Goal: Find specific page/section: Find specific page/section

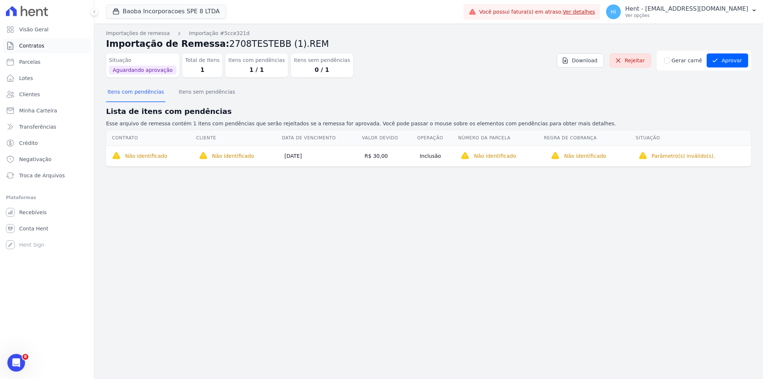
click at [40, 46] on span "Contratos" at bounding box center [31, 45] width 25 height 7
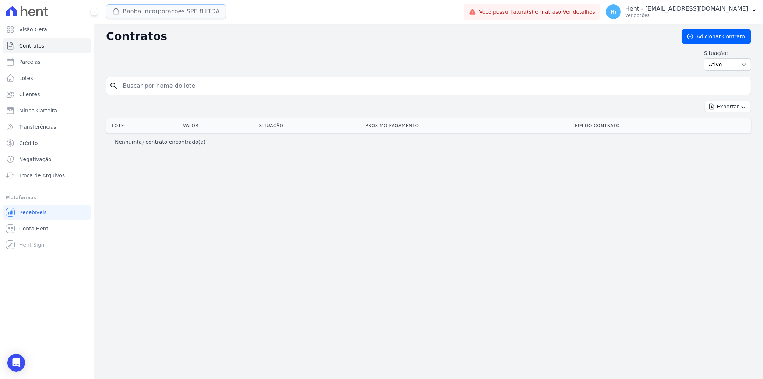
click at [146, 13] on button "Baoba Incorporacoes SPE 8 LTDA" at bounding box center [166, 11] width 120 height 14
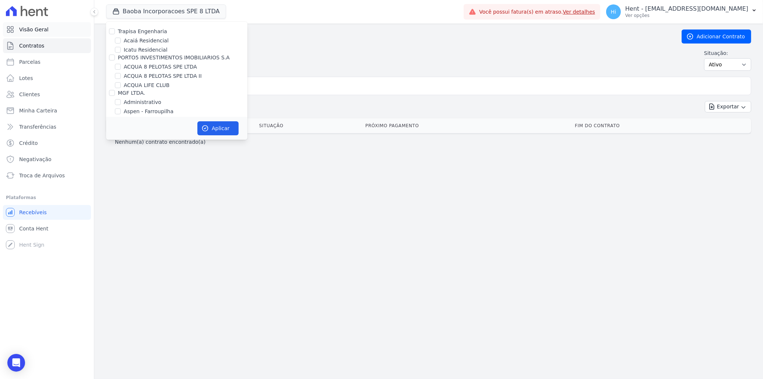
click at [42, 31] on span "Visão Geral" at bounding box center [33, 29] width 29 height 7
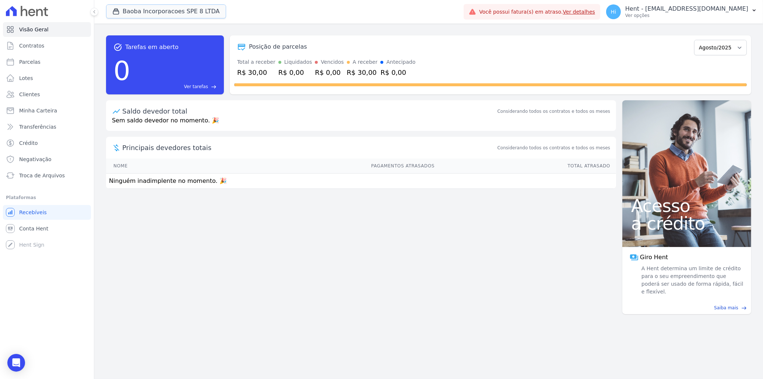
click at [148, 14] on button "Baoba Incorporacoes SPE 8 LTDA" at bounding box center [166, 11] width 120 height 14
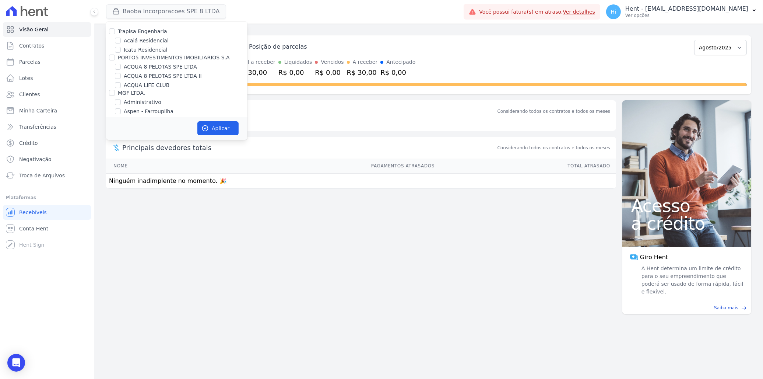
scroll to position [1374, 0]
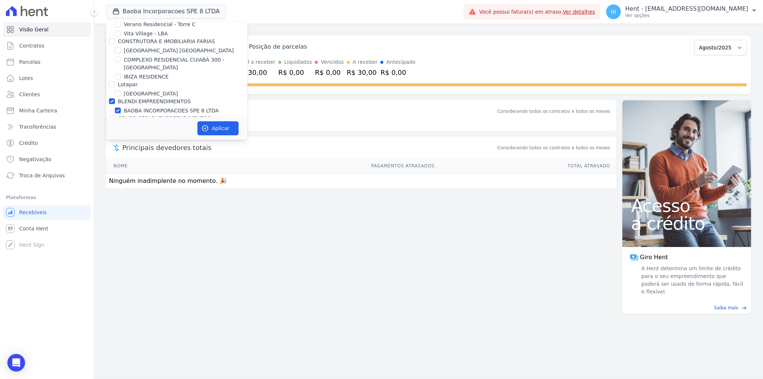
click at [149, 107] on label "BAOBA INCORPORACOES SPE 8 LTDA" at bounding box center [171, 111] width 95 height 8
click at [121, 108] on input "BAOBA INCORPORACOES SPE 8 LTDA" at bounding box center [118, 111] width 6 height 6
checkbox input "false"
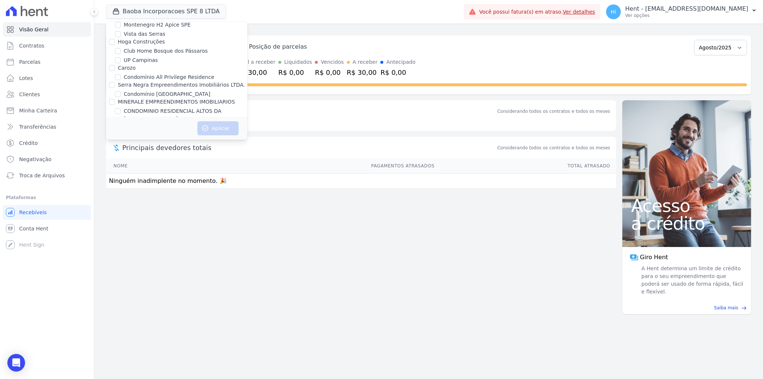
scroll to position [3146, 0]
click at [137, 162] on label "JARDINS DE EVORA" at bounding box center [148, 166] width 49 height 8
click at [121, 163] on input "JARDINS DE EVORA" at bounding box center [118, 166] width 6 height 6
checkbox input "true"
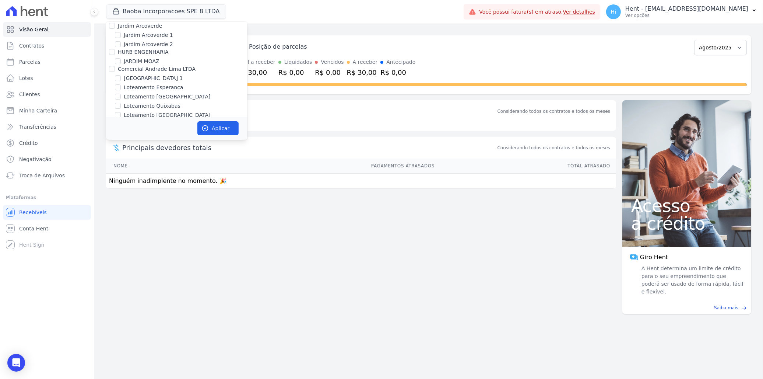
click at [112, 154] on input "CONSTRUTORA MINERVA LTDA" at bounding box center [112, 157] width 6 height 6
checkbox input "true"
click at [214, 134] on button "Aplicar" at bounding box center [217, 128] width 41 height 14
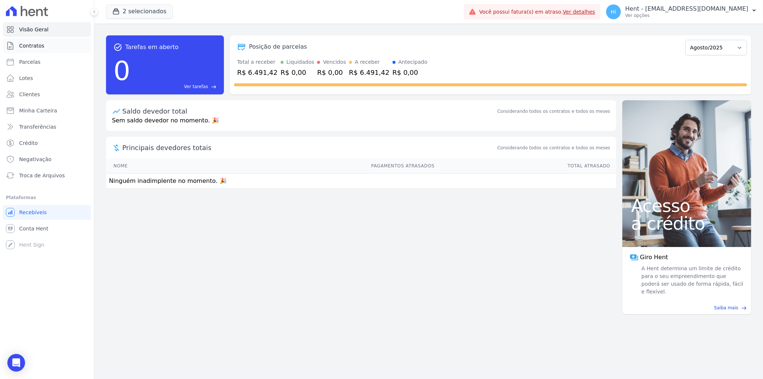
click at [37, 45] on span "Contratos" at bounding box center [31, 45] width 25 height 7
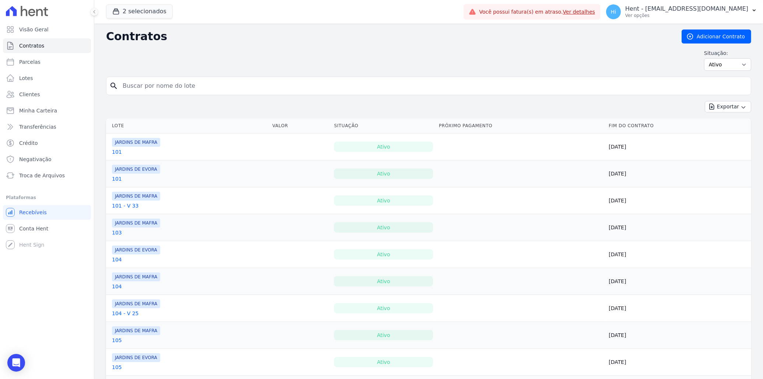
click at [115, 152] on link "101" at bounding box center [117, 151] width 10 height 7
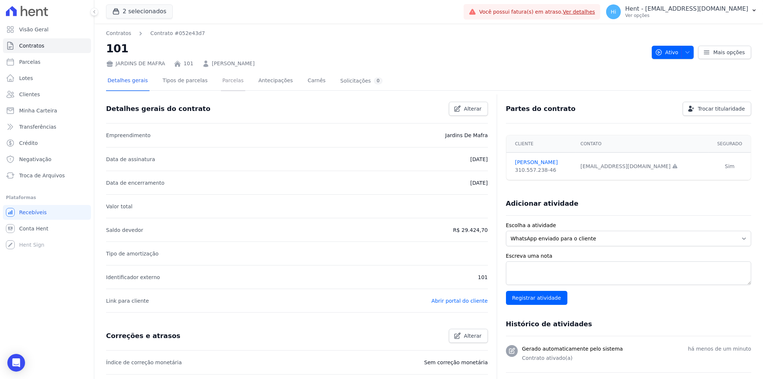
click at [224, 81] on link "Parcelas" at bounding box center [233, 81] width 24 height 20
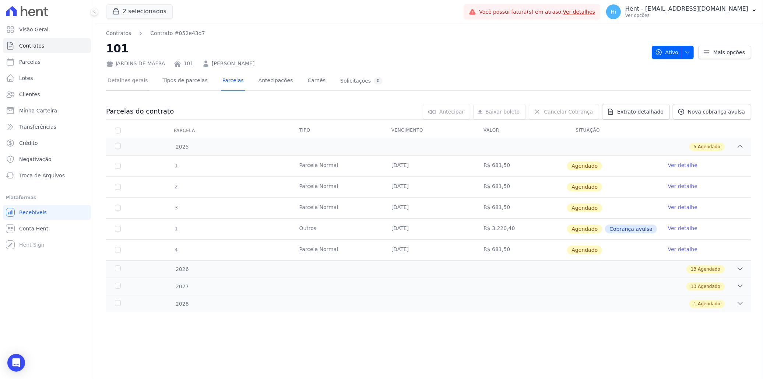
click at [126, 84] on link "Detalhes gerais" at bounding box center [127, 81] width 43 height 20
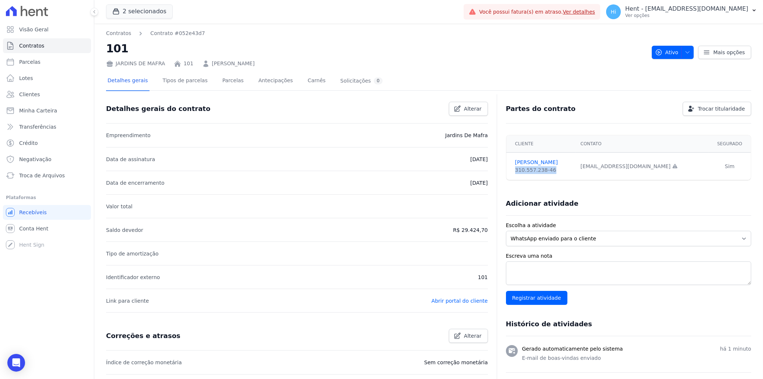
drag, startPoint x: 509, startPoint y: 170, endPoint x: 550, endPoint y: 170, distance: 40.9
click at [550, 170] on td "NATALIA MOREIRA 310.557.238-46" at bounding box center [541, 166] width 70 height 28
copy div "310.557.238-46"
click at [446, 298] on link "Abrir portal do cliente" at bounding box center [460, 301] width 56 height 6
click at [44, 31] on span "Visão Geral" at bounding box center [33, 29] width 29 height 7
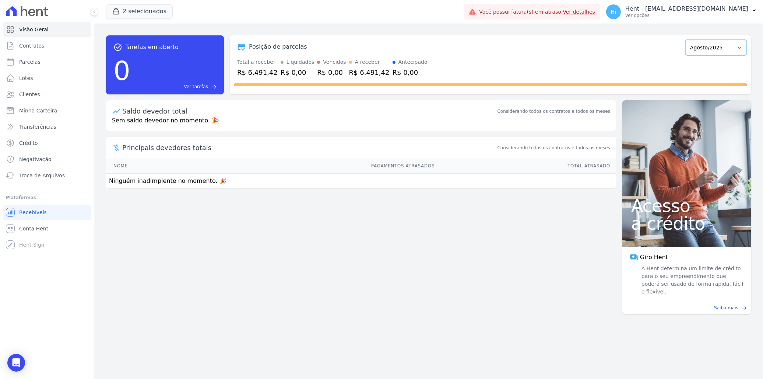
click at [720, 45] on select "Agosto/2025 Setembro/2025 Outubro/2025 Novembro/2025 Dezembro/2025 Janeiro/2026…" at bounding box center [716, 47] width 62 height 15
select select "09/2025"
click at [689, 40] on select "Agosto/2025 Setembro/2025 Outubro/2025 Novembro/2025 Dezembro/2025 Janeiro/2026…" at bounding box center [716, 47] width 62 height 15
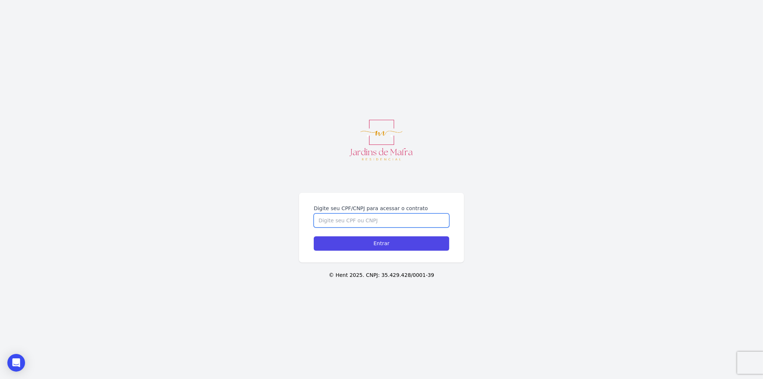
click at [387, 215] on input "Digite seu CPF/CNPJ para acessar o contrato" at bounding box center [382, 220] width 136 height 14
paste input "310.557.238-46"
type input "310.557.238-46"
click at [389, 245] on input "Entrar" at bounding box center [382, 243] width 136 height 14
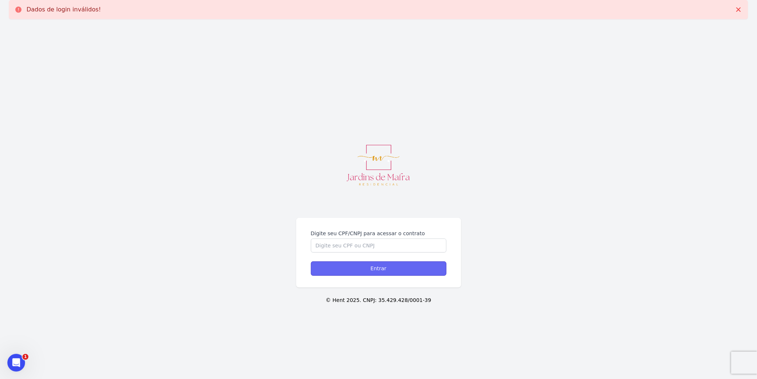
click at [375, 266] on input "Entrar" at bounding box center [379, 268] width 136 height 14
click at [349, 248] on input "Digite seu CPF/CNPJ para acessar o contrato" at bounding box center [379, 245] width 136 height 14
paste input "310.557.238-46"
type input "310.557.238-46"
click at [329, 270] on input "Entrar" at bounding box center [379, 268] width 136 height 14
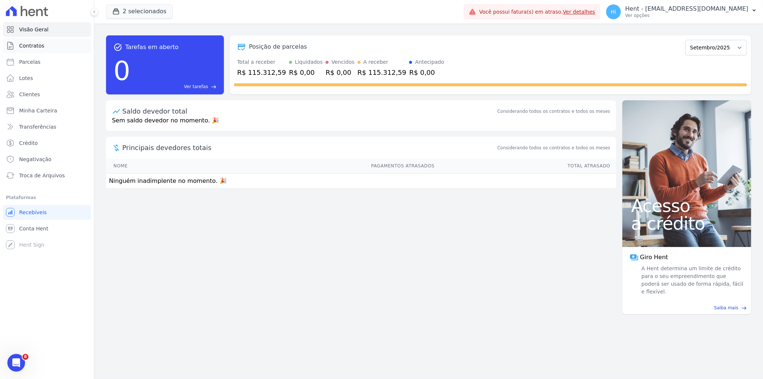
click at [42, 49] on link "Contratos" at bounding box center [47, 45] width 88 height 15
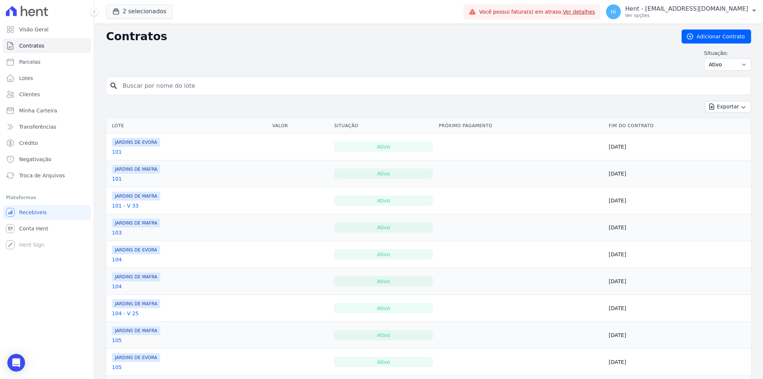
click at [118, 154] on link "101" at bounding box center [117, 151] width 10 height 7
